Goal: Obtain resource: Obtain resource

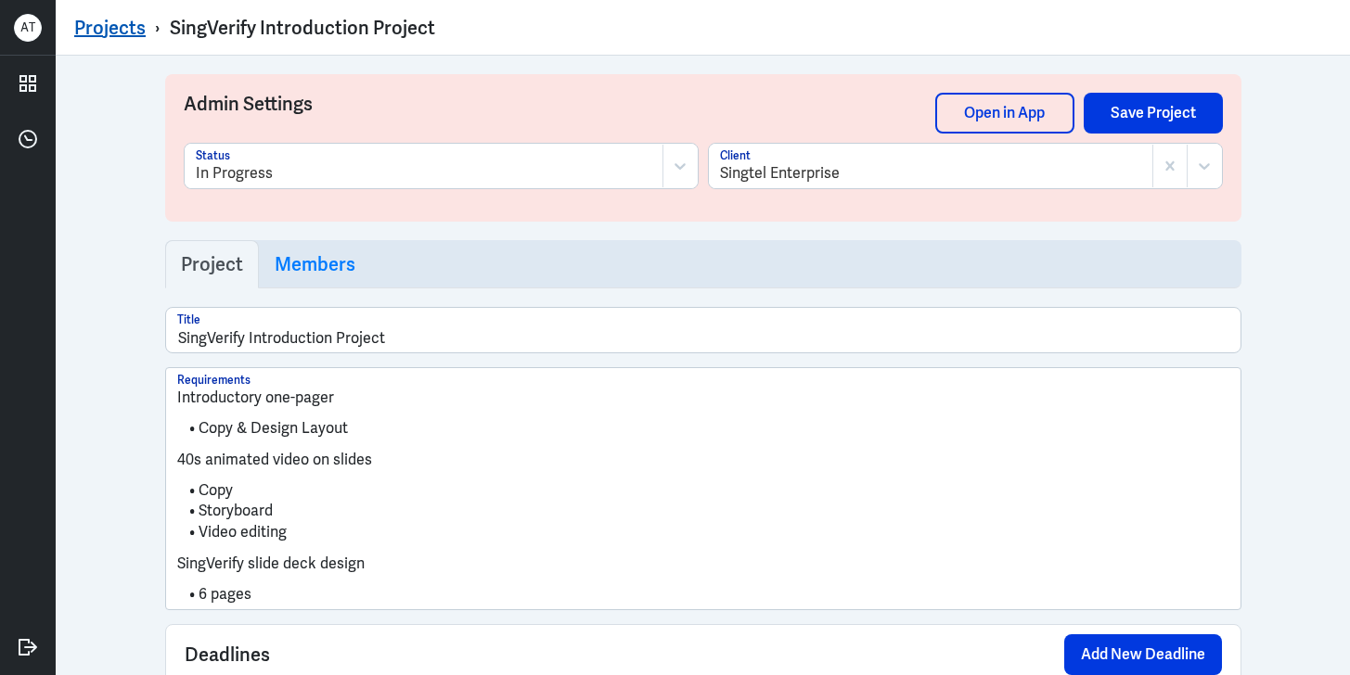
click at [141, 32] on link "Projects" at bounding box center [109, 28] width 71 height 24
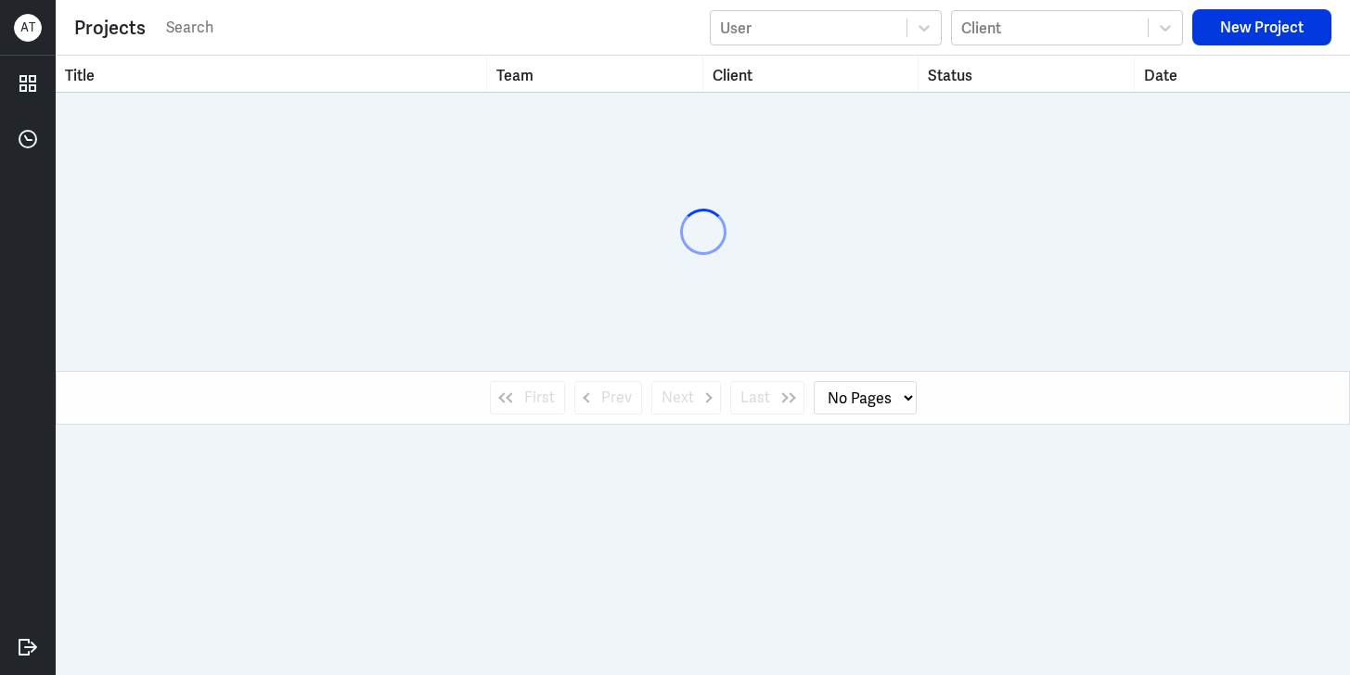
select select "1"
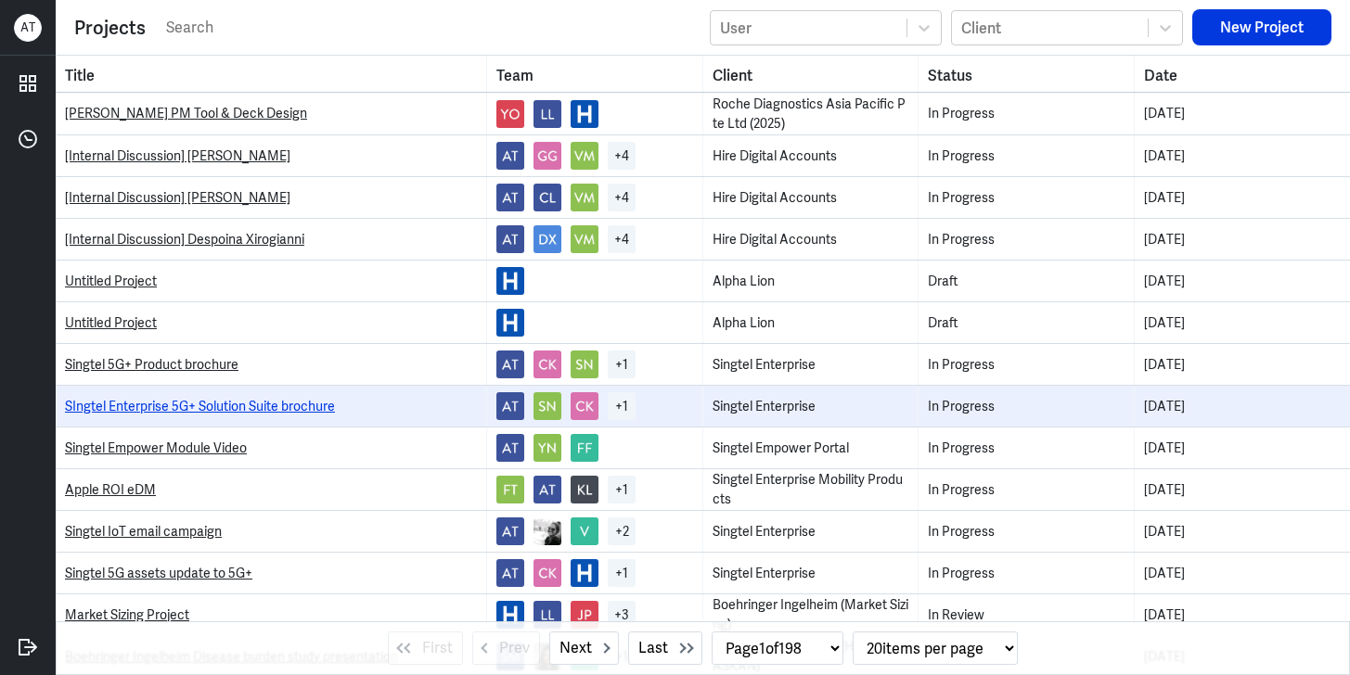
click at [231, 404] on link "SIngtel Enterprise 5G+ Solution Suite brochure" at bounding box center [200, 406] width 270 height 17
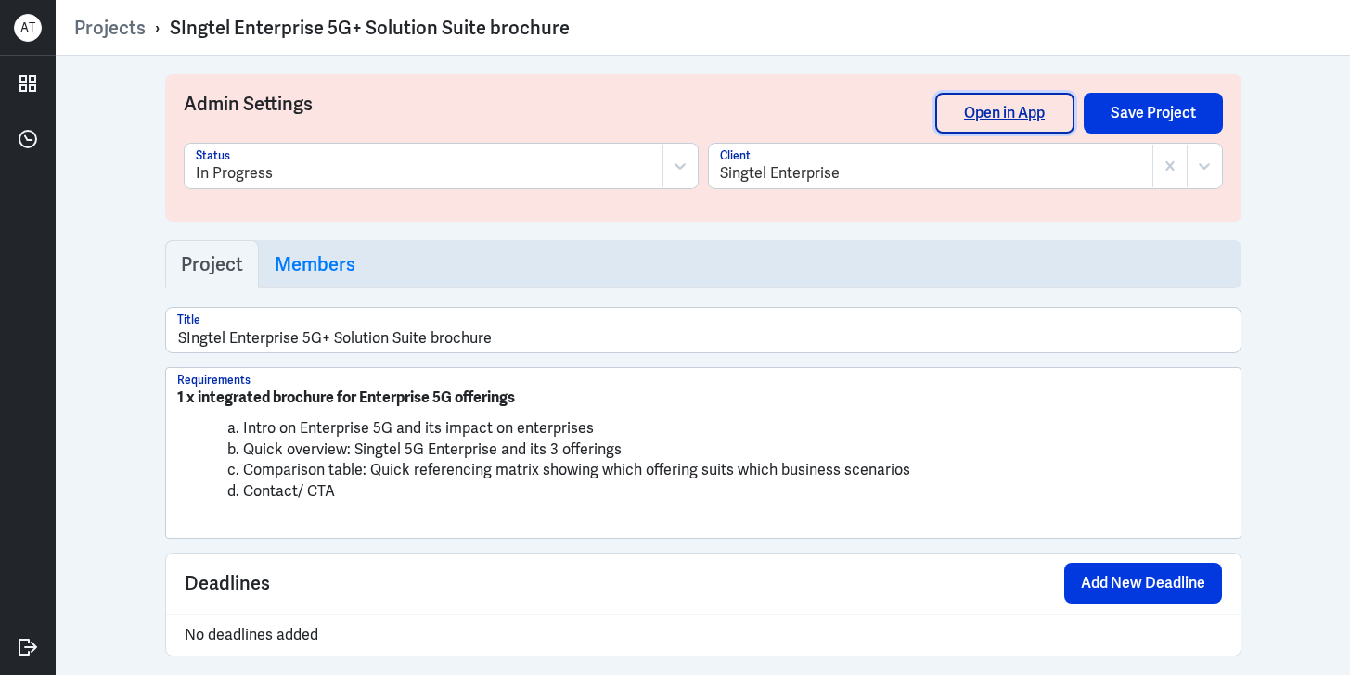
click at [1027, 112] on link "Open in App" at bounding box center [1004, 113] width 139 height 41
click at [104, 23] on link "Projects" at bounding box center [109, 28] width 71 height 24
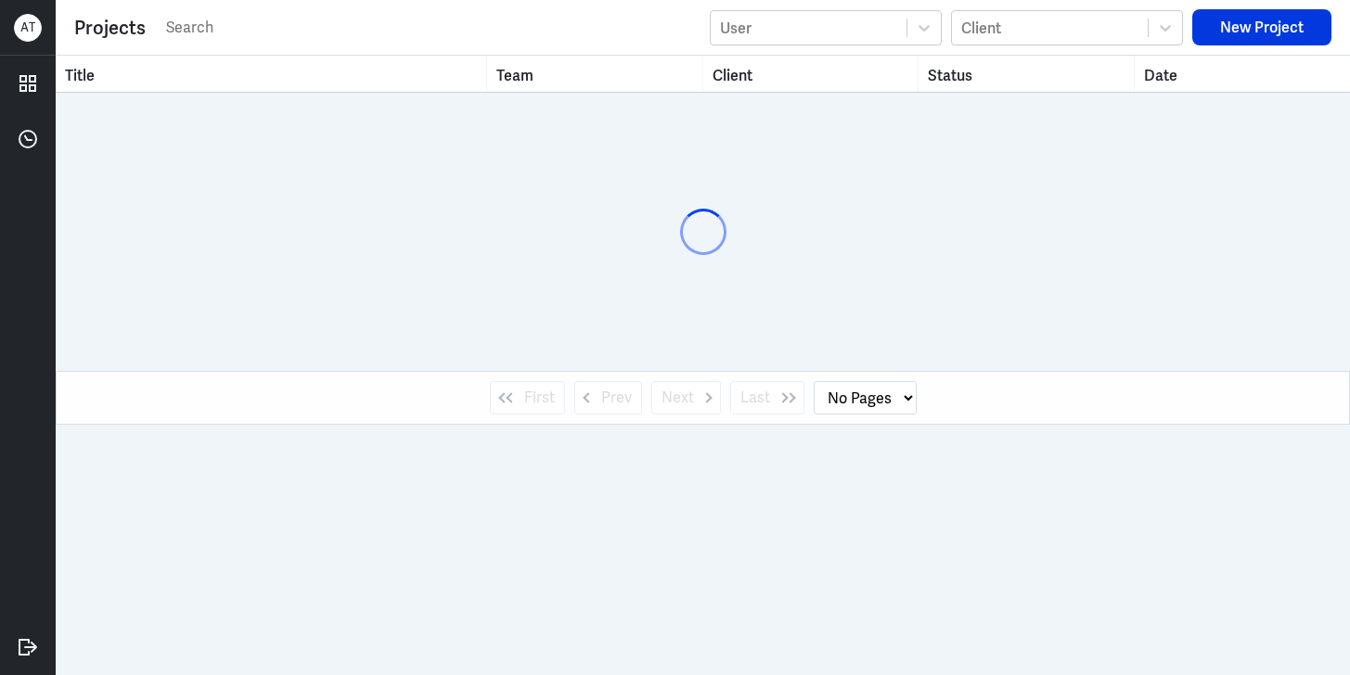
select select "1"
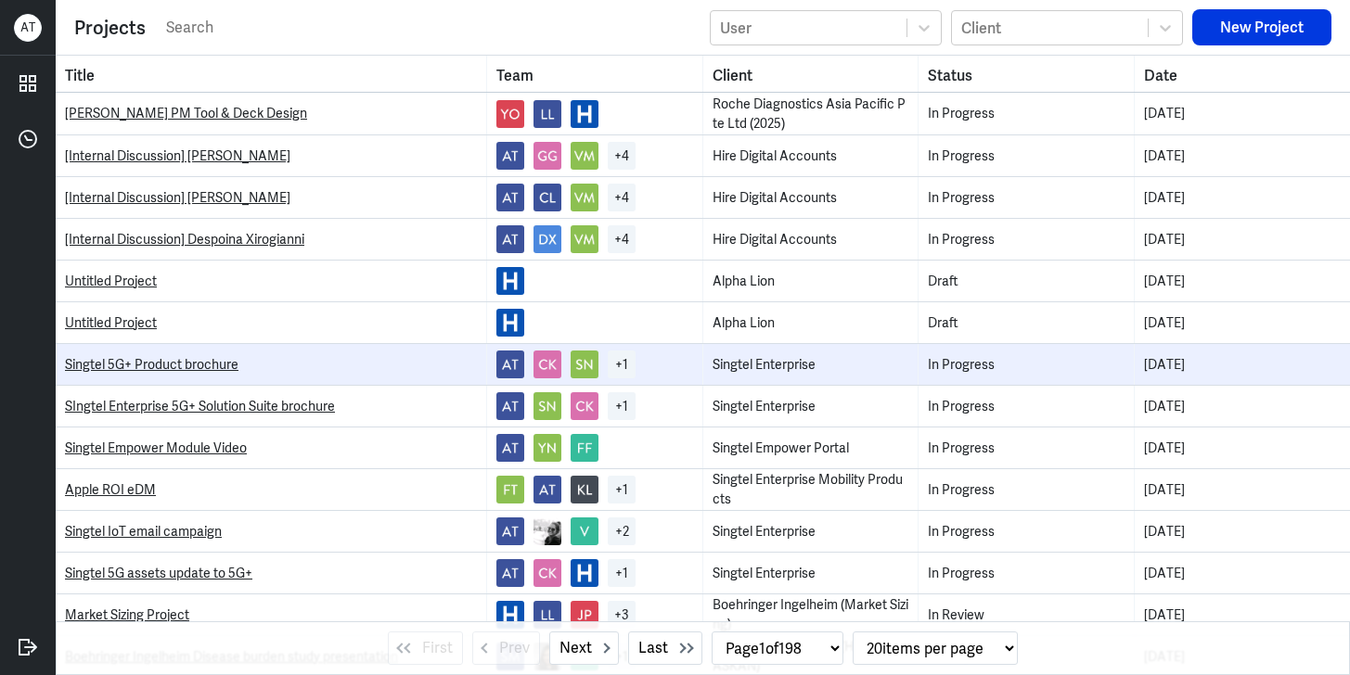
click at [240, 374] on td "Singtel 5G+ Product brochure" at bounding box center [271, 364] width 431 height 41
click at [229, 363] on link "Singtel 5G+ Product brochure" at bounding box center [151, 364] width 173 height 17
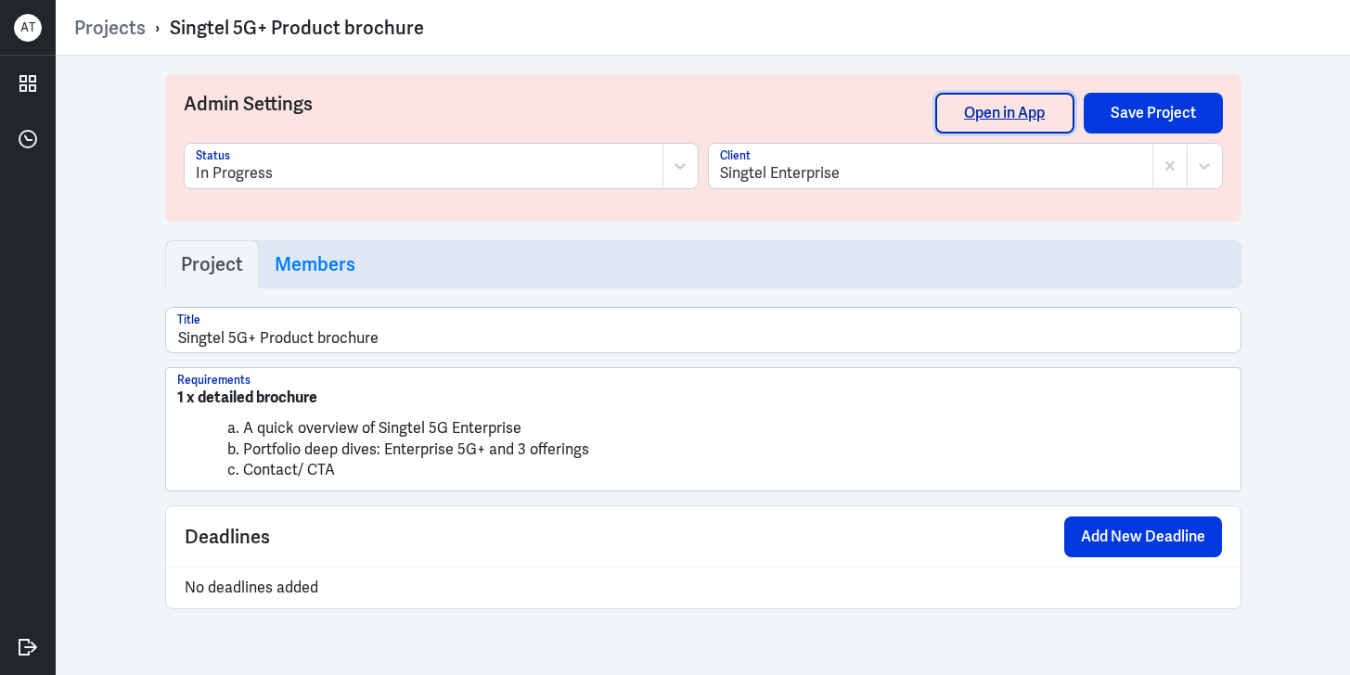
click at [992, 108] on link "Open in App" at bounding box center [1004, 113] width 139 height 41
